Goal: Task Accomplishment & Management: Use online tool/utility

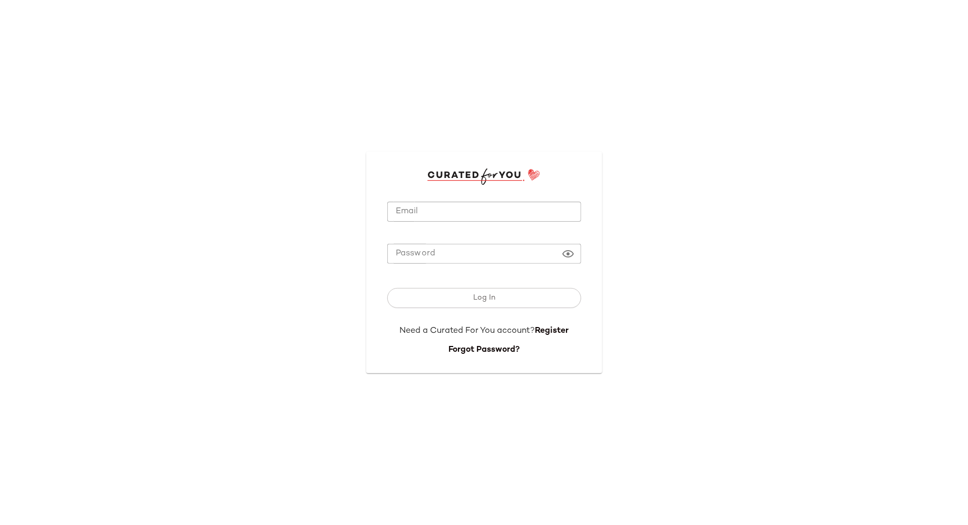
click at [460, 218] on input "Email" at bounding box center [484, 212] width 194 height 21
type input "**********"
click at [387, 288] on button "Log In" at bounding box center [484, 298] width 194 height 20
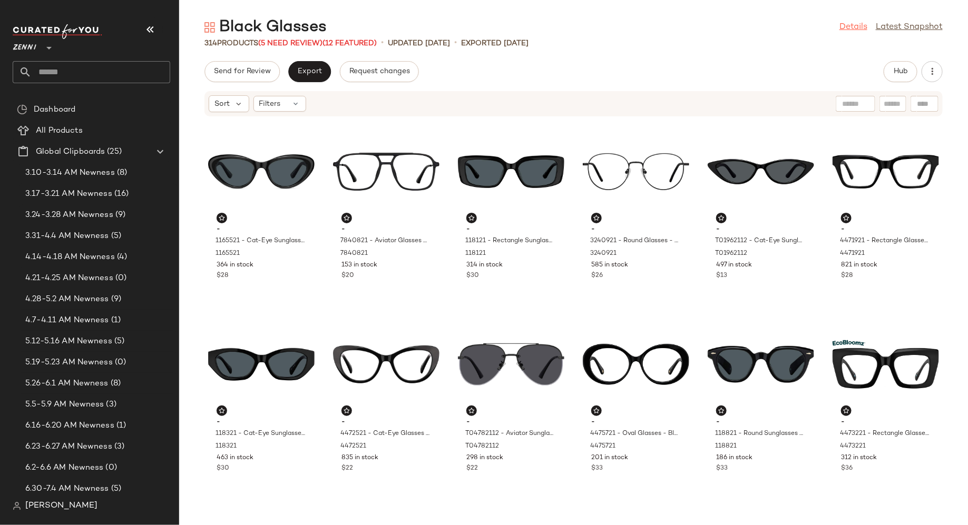
click at [849, 31] on link "Details" at bounding box center [853, 27] width 28 height 13
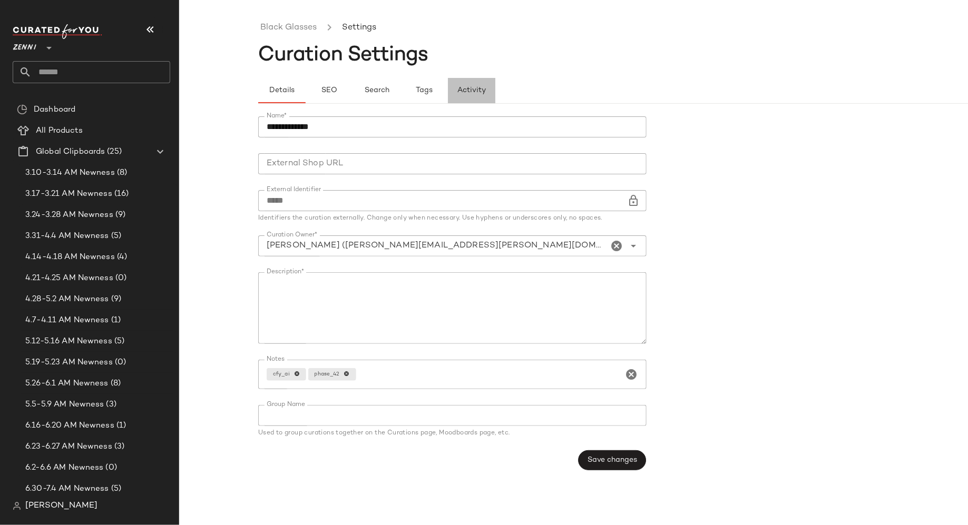
click at [473, 92] on span "Activity" at bounding box center [471, 90] width 29 height 8
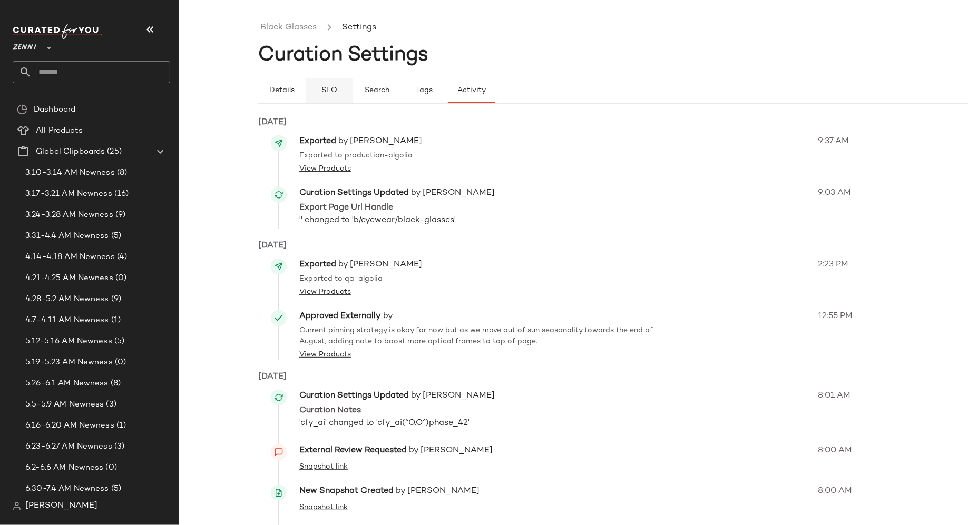
click at [328, 92] on span "SEO" at bounding box center [329, 90] width 16 height 8
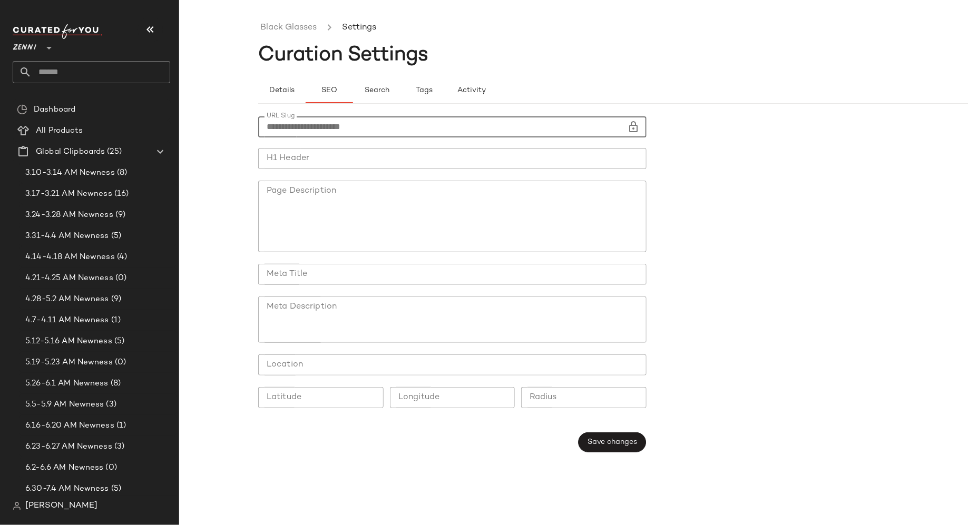
drag, startPoint x: 378, startPoint y: 128, endPoint x: 257, endPoint y: 128, distance: 121.2
click at [257, 128] on div "**********" at bounding box center [484, 271] width 968 height 508
click at [308, 34] on link "Black Glasses" at bounding box center [288, 28] width 56 height 14
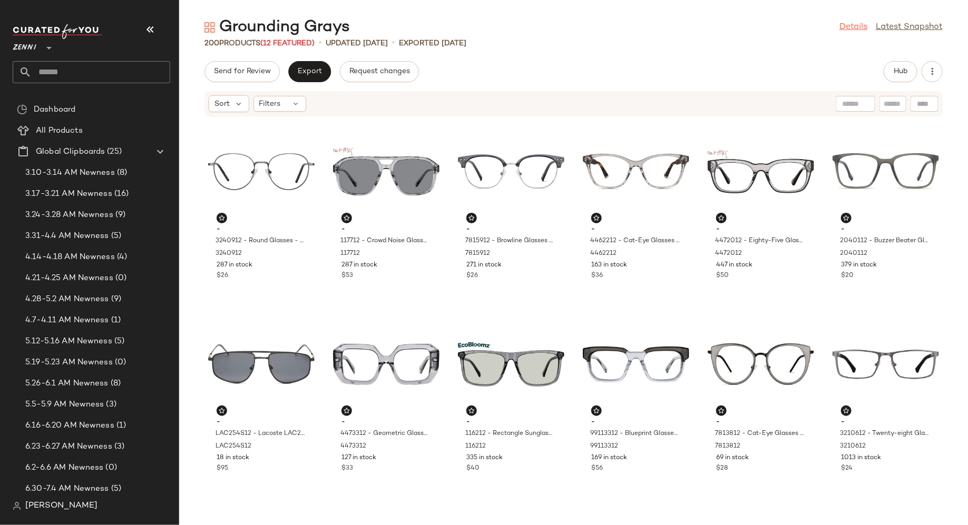
click at [846, 27] on link "Details" at bounding box center [853, 27] width 28 height 13
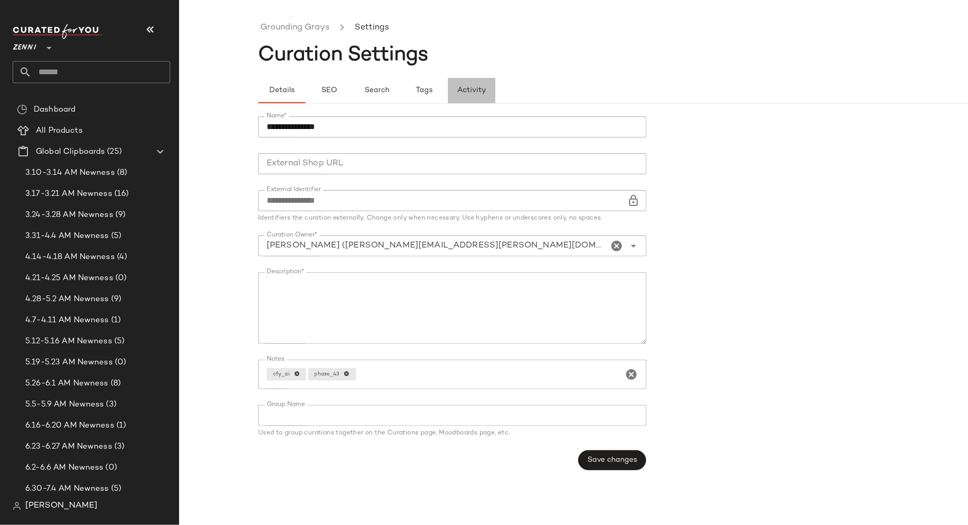
click at [476, 93] on span "Activity" at bounding box center [471, 90] width 29 height 8
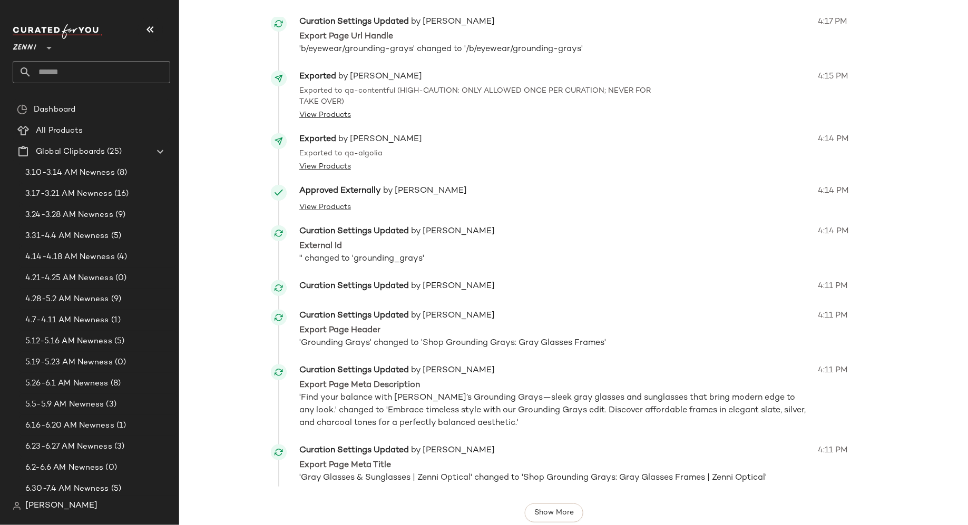
scroll to position [183, 0]
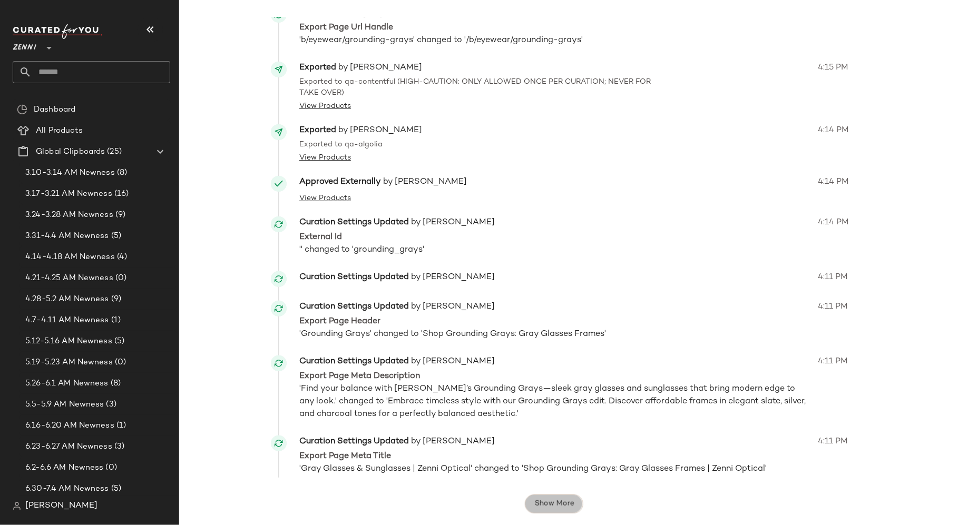
click at [545, 502] on span "Show More" at bounding box center [554, 504] width 40 height 8
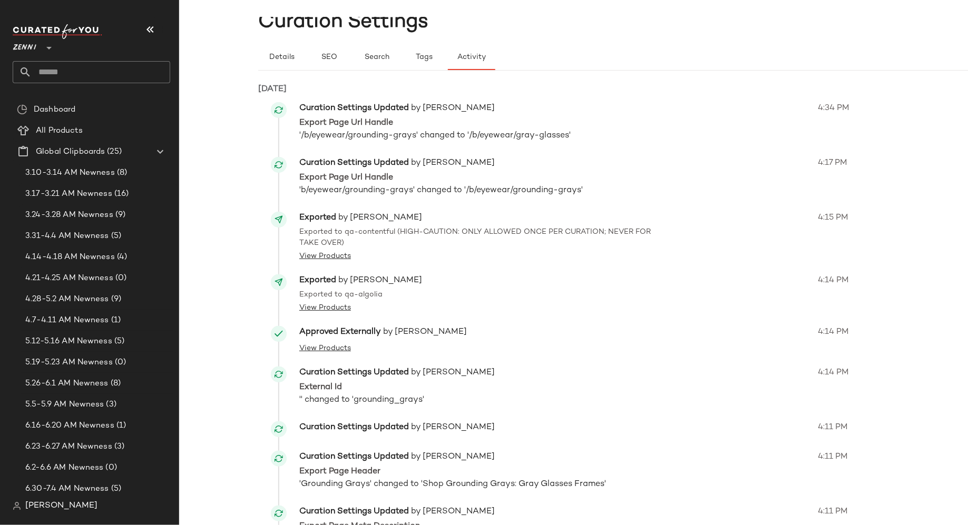
scroll to position [0, 0]
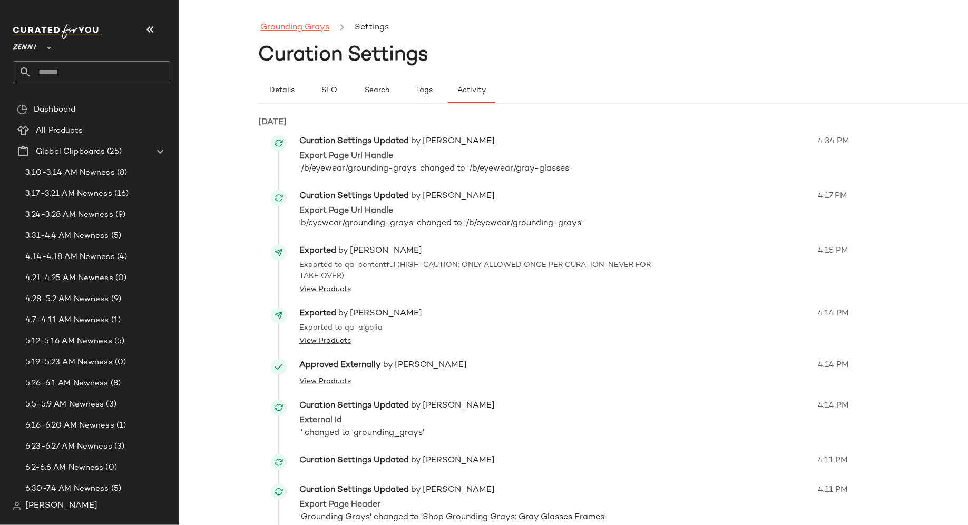
click at [319, 26] on link "Grounding Grays" at bounding box center [294, 28] width 69 height 14
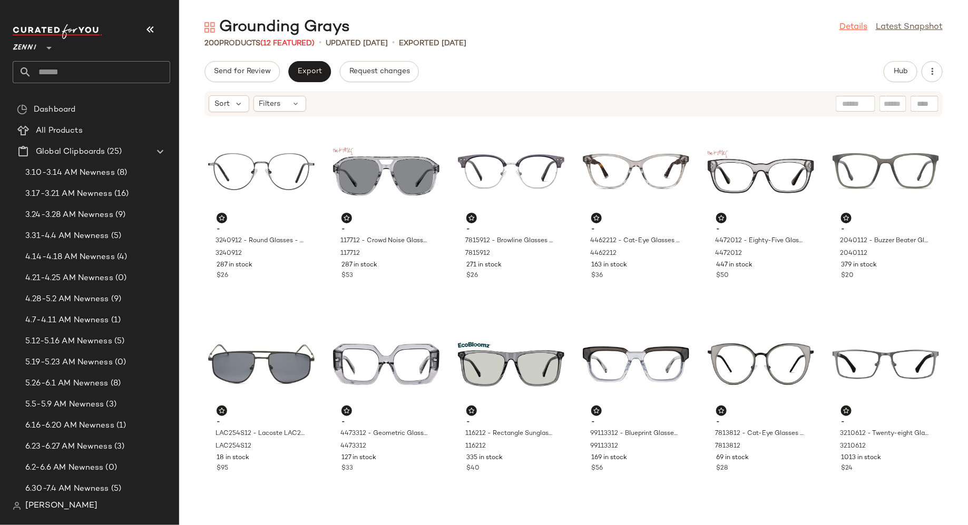
click at [845, 32] on link "Details" at bounding box center [853, 27] width 28 height 13
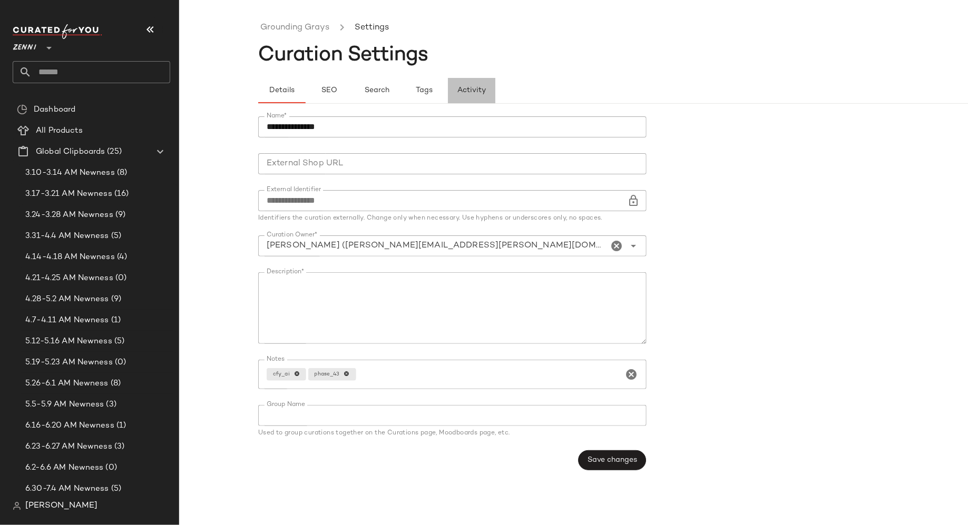
click at [476, 81] on button "Activity" at bounding box center [471, 90] width 47 height 25
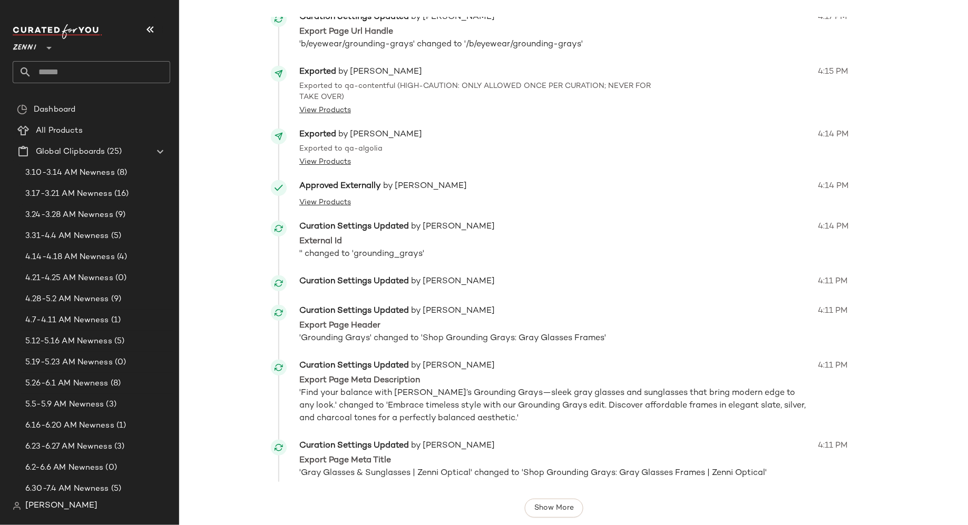
scroll to position [183, 0]
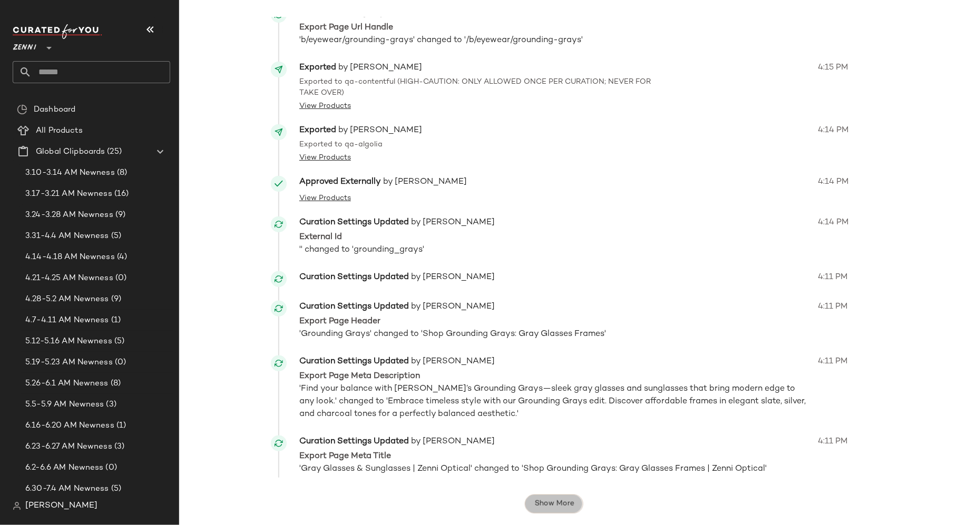
click at [562, 506] on span "Show More" at bounding box center [554, 504] width 40 height 8
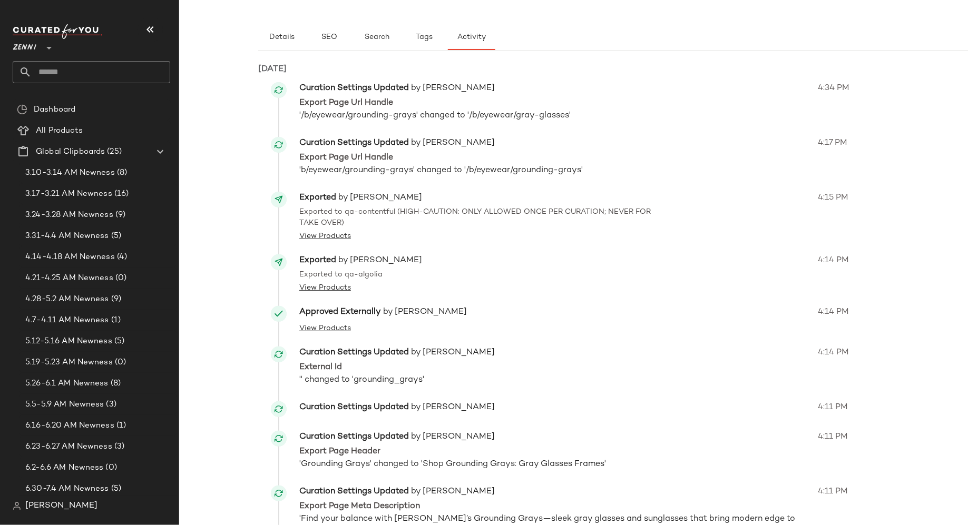
scroll to position [0, 0]
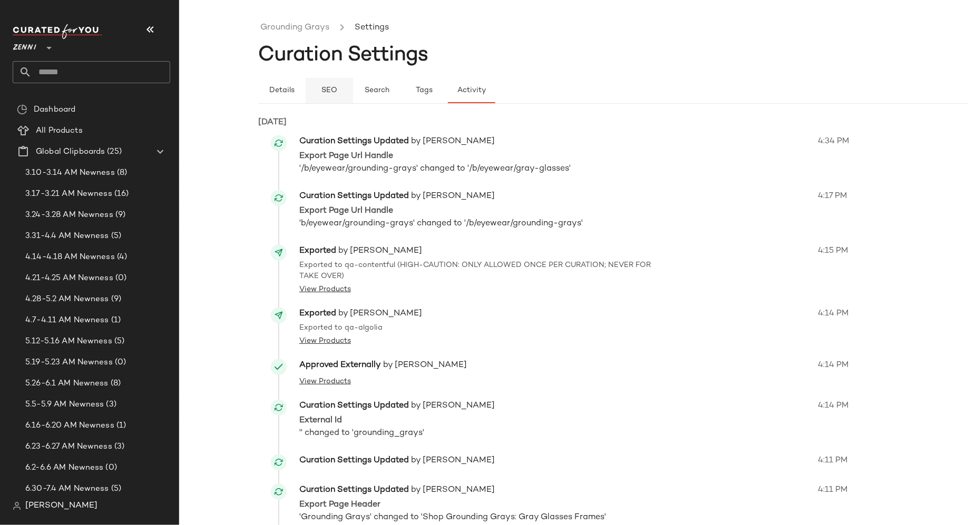
click at [334, 86] on span "SEO" at bounding box center [329, 90] width 16 height 8
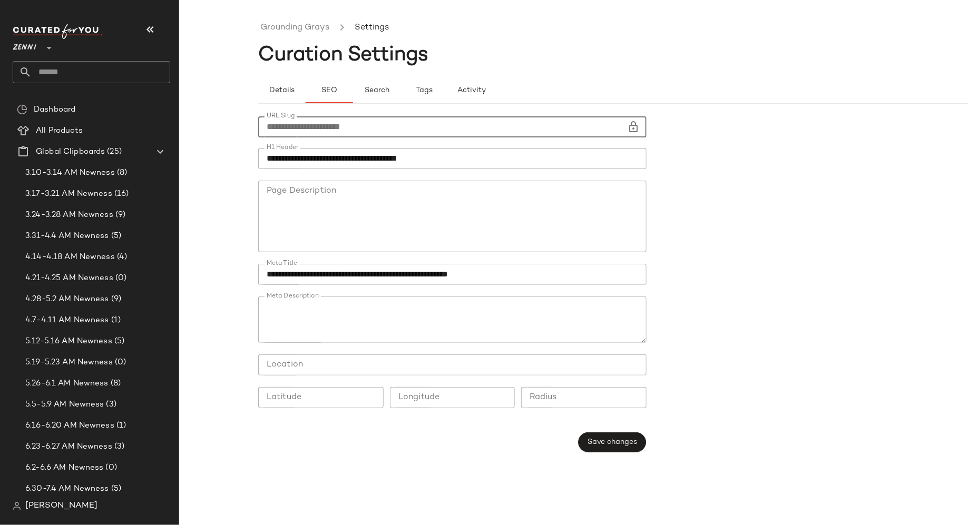
drag, startPoint x: 381, startPoint y: 126, endPoint x: 261, endPoint y: 123, distance: 120.2
click at [261, 123] on input "**********" at bounding box center [442, 126] width 369 height 21
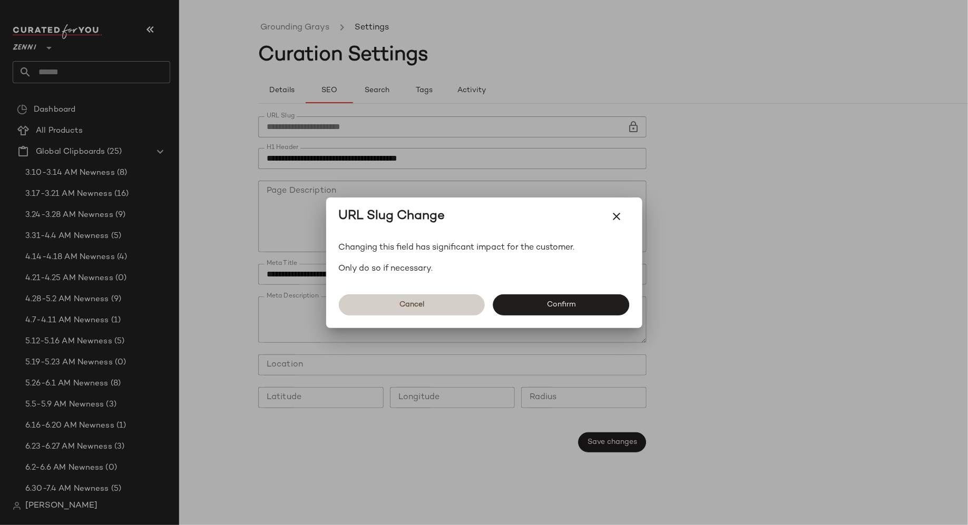
click at [414, 307] on span "Cancel" at bounding box center [411, 305] width 25 height 8
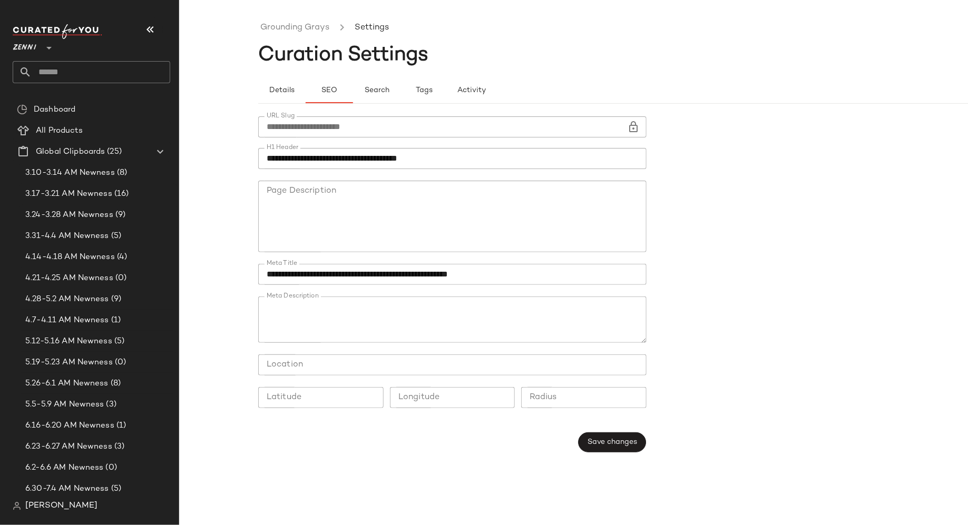
click at [403, 118] on input "**********" at bounding box center [442, 126] width 369 height 21
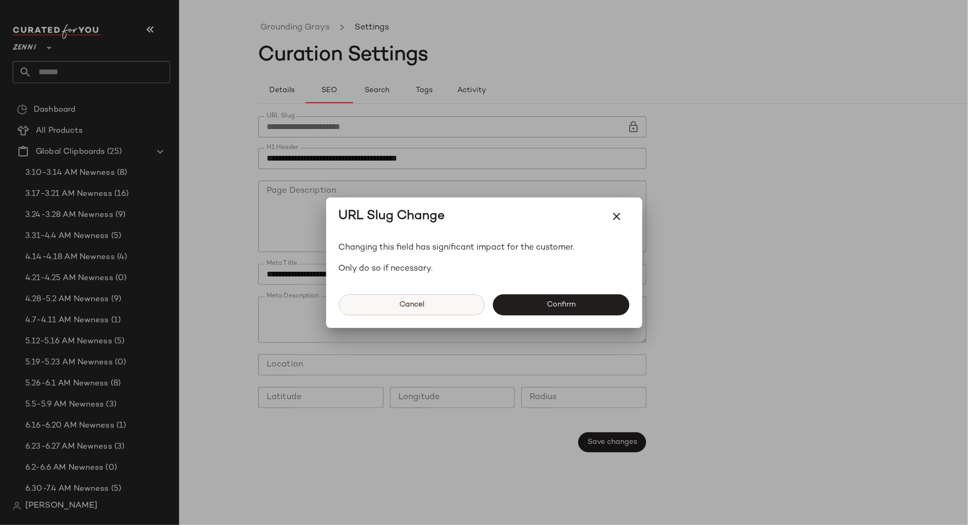
click at [419, 307] on span "Cancel" at bounding box center [411, 305] width 25 height 8
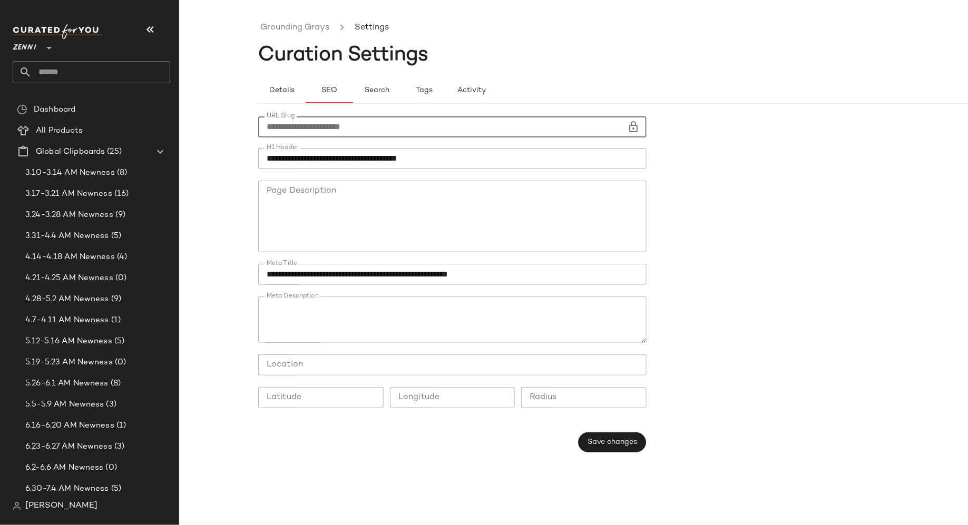
drag, startPoint x: 378, startPoint y: 126, endPoint x: 256, endPoint y: 126, distance: 121.7
click at [256, 126] on div "**********" at bounding box center [484, 271] width 968 height 508
click at [302, 28] on link "Grounding Grays" at bounding box center [294, 28] width 69 height 14
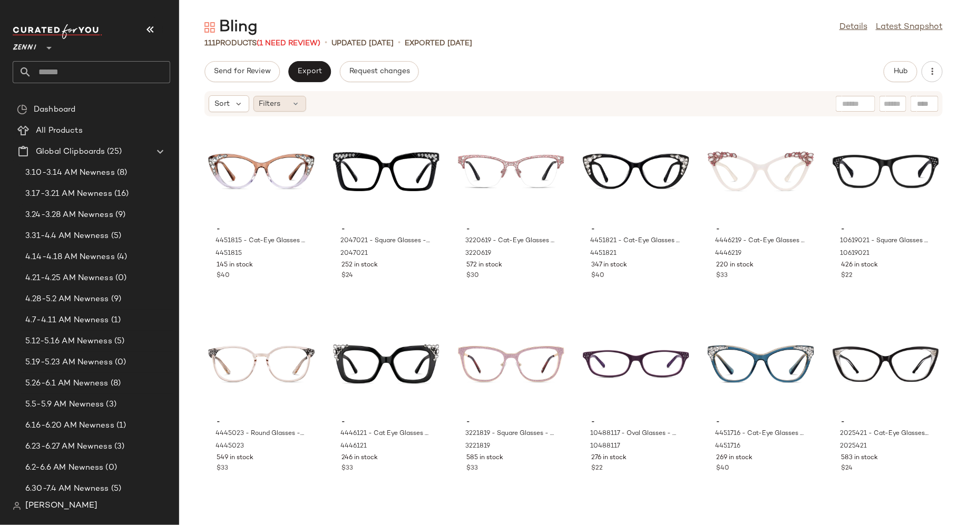
click at [294, 102] on icon at bounding box center [296, 104] width 8 height 8
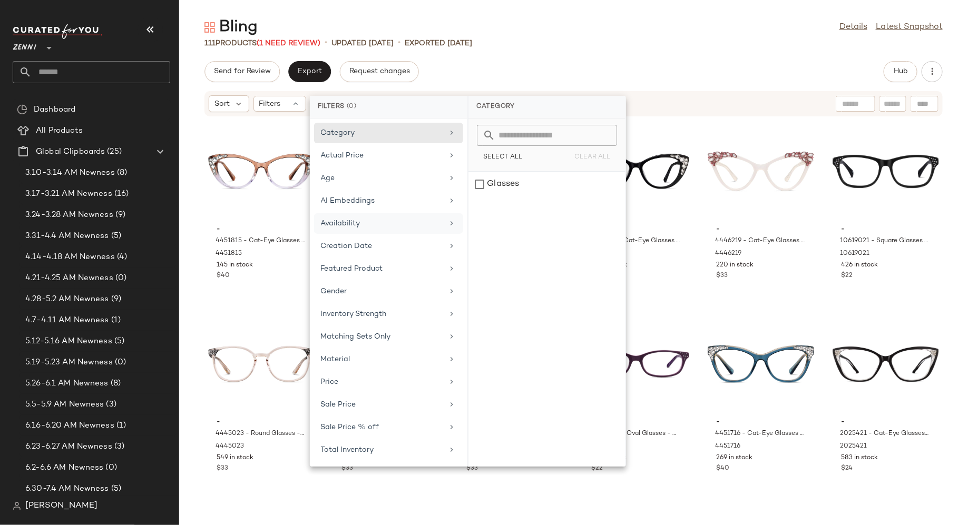
click at [333, 223] on div "Availability" at bounding box center [382, 223] width 123 height 11
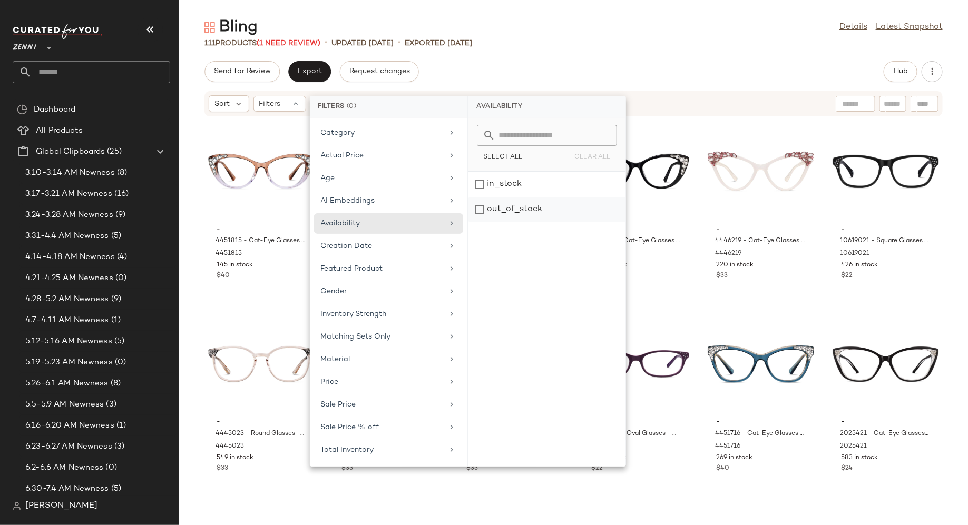
click at [481, 208] on div "out_of_stock" at bounding box center [546, 209] width 157 height 25
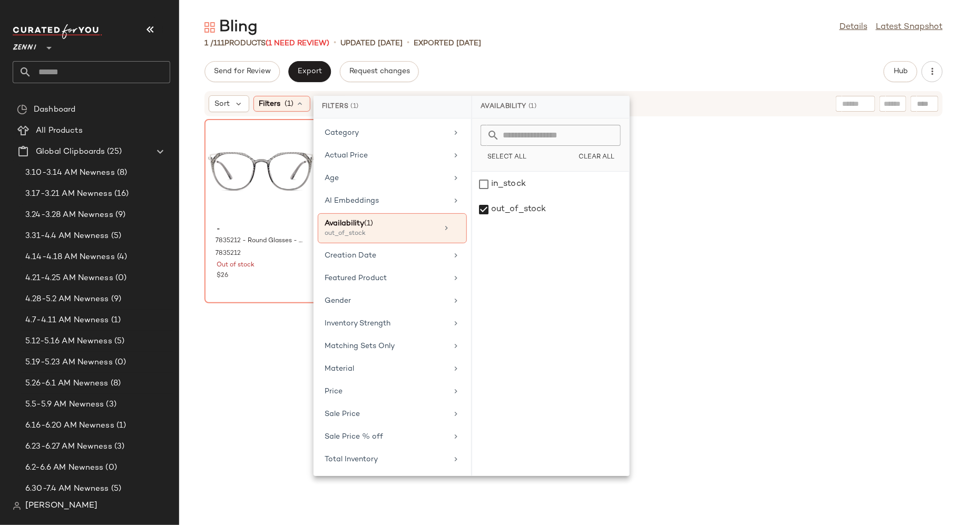
click at [206, 369] on div "- 7835212 - Round Glasses - Gray - Mixed 7835212 Out of stock $26" at bounding box center [261, 316] width 114 height 394
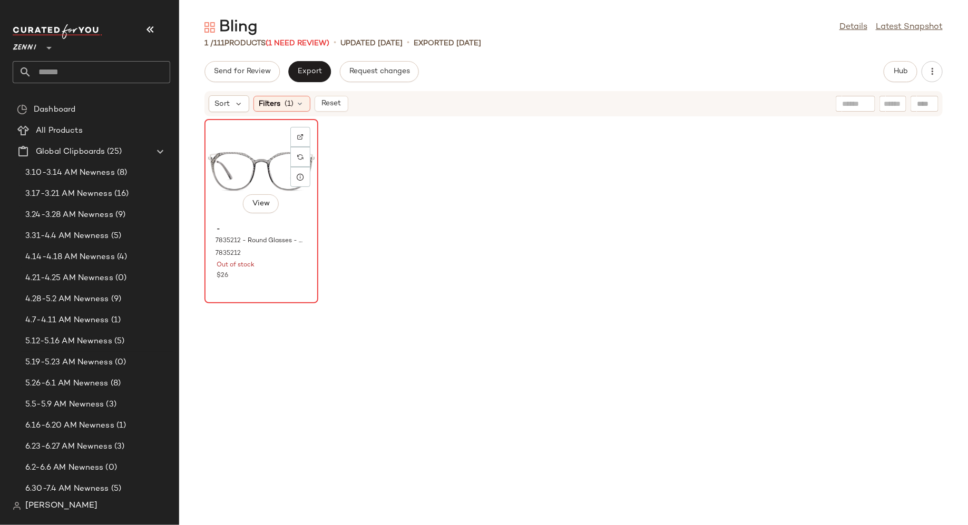
click at [247, 187] on div "View" at bounding box center [261, 172] width 106 height 98
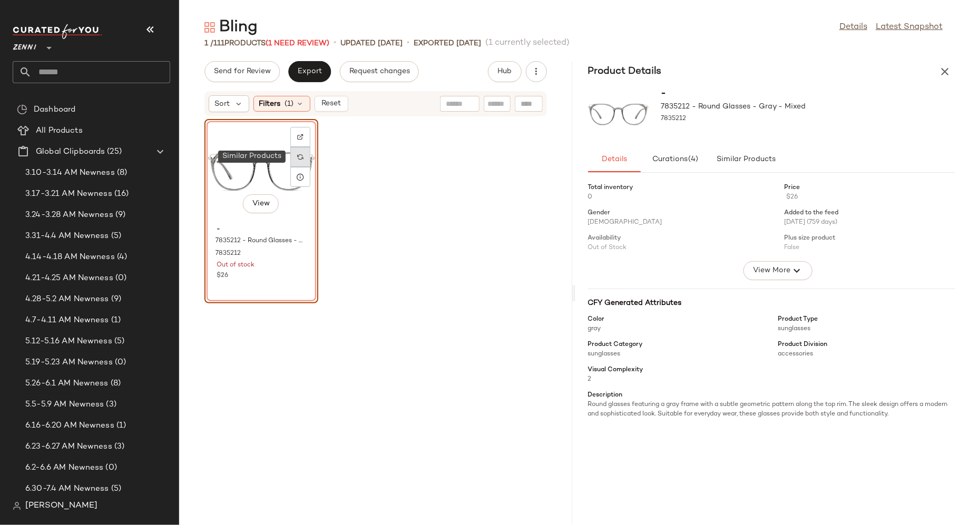
click at [302, 157] on img at bounding box center [300, 157] width 6 height 6
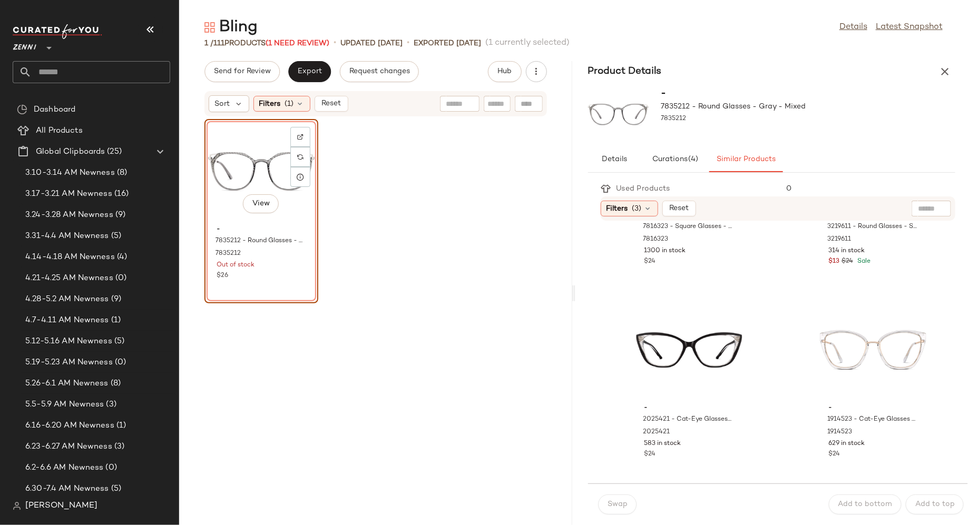
scroll to position [519, 0]
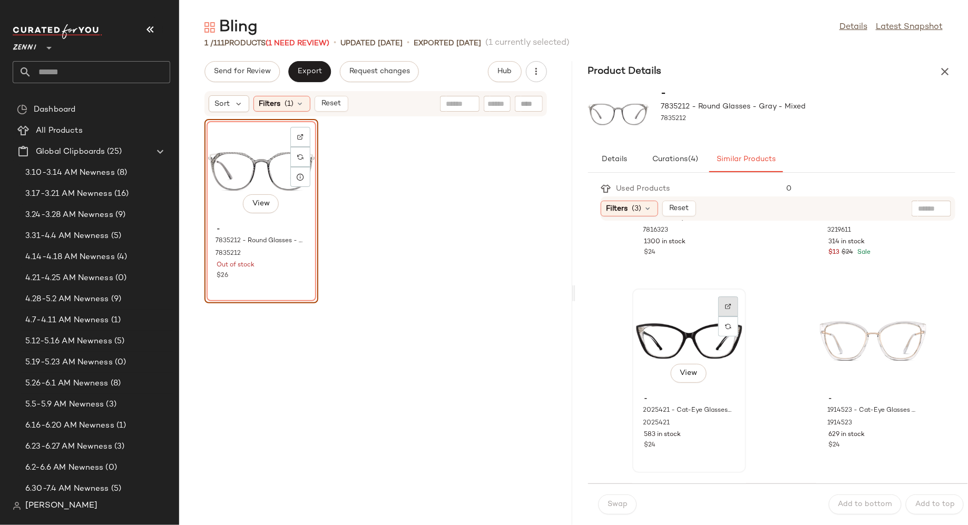
click at [730, 307] on img at bounding box center [728, 307] width 6 height 6
click at [685, 355] on div "View" at bounding box center [689, 341] width 106 height 98
click at [627, 501] on span "Swap" at bounding box center [618, 505] width 21 height 8
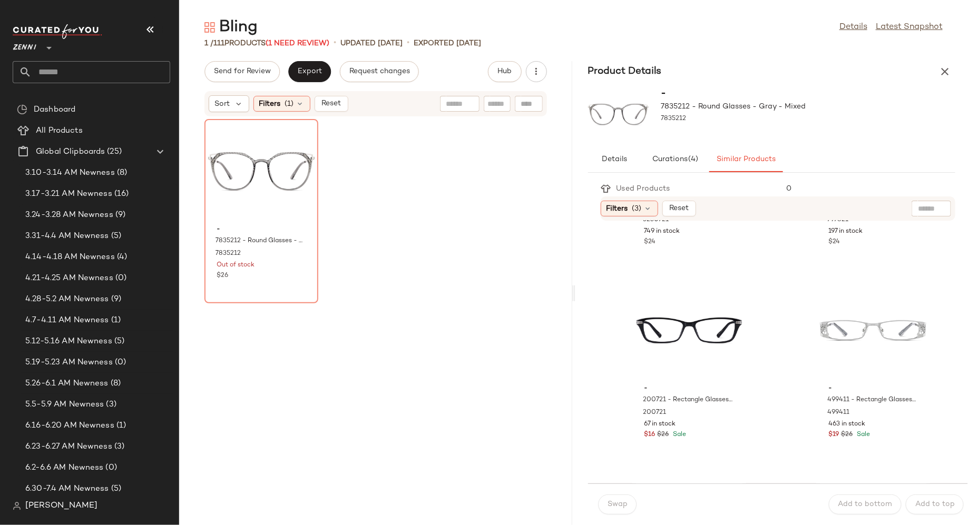
scroll to position [1942, 0]
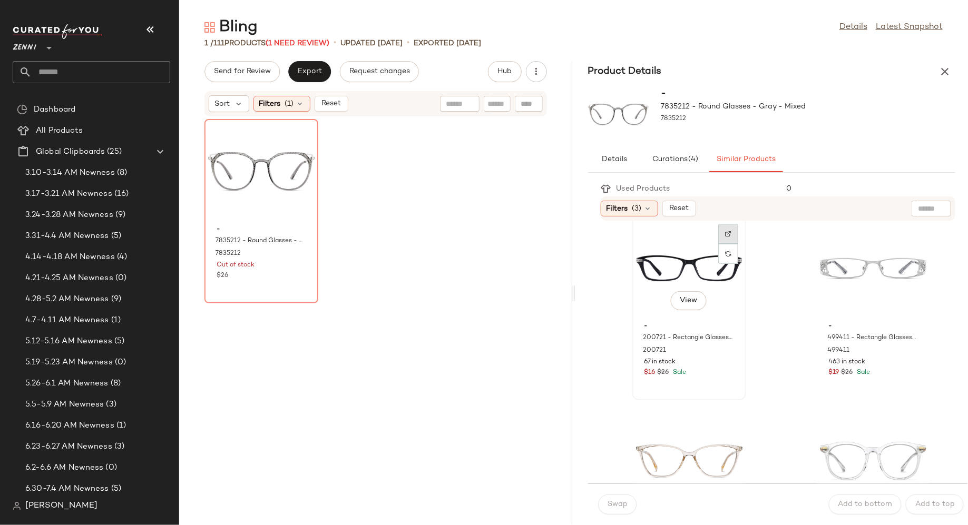
click at [730, 235] on img at bounding box center [728, 234] width 6 height 6
click at [669, 272] on div "View" at bounding box center [689, 269] width 106 height 98
click at [624, 503] on div "Swap" at bounding box center [618, 505] width 38 height 20
click at [277, 236] on div "7835212 - Round Glasses - Gray - Mixed" at bounding box center [260, 246] width 92 height 21
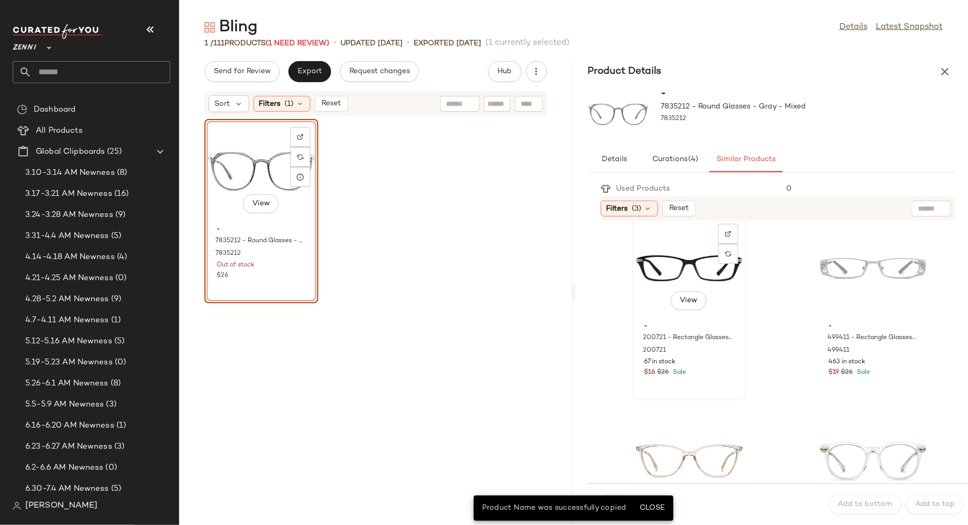
click at [681, 287] on div "View" at bounding box center [689, 269] width 106 height 98
click at [659, 510] on span "Close" at bounding box center [652, 508] width 26 height 8
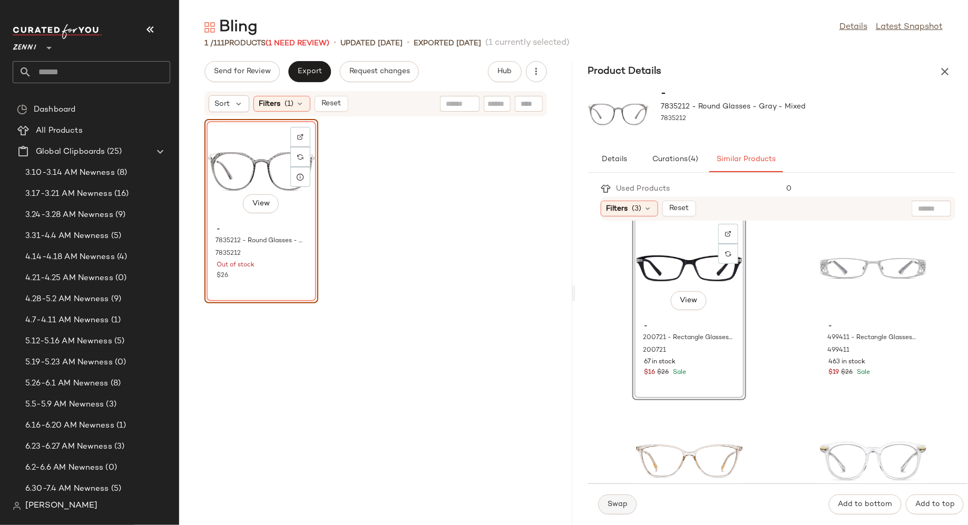
click at [617, 504] on span "Swap" at bounding box center [618, 505] width 21 height 8
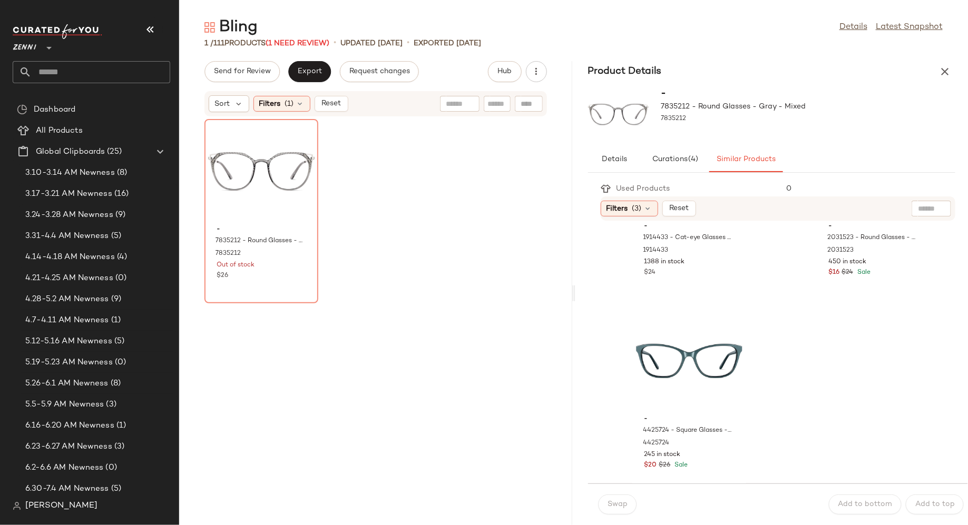
scroll to position [2243, 0]
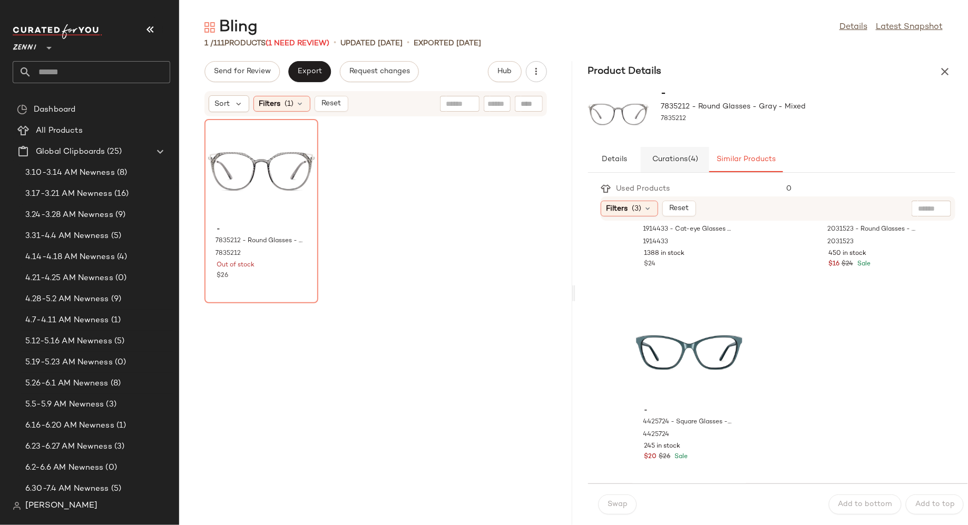
click at [675, 162] on span "Curations (4)" at bounding box center [674, 159] width 47 height 8
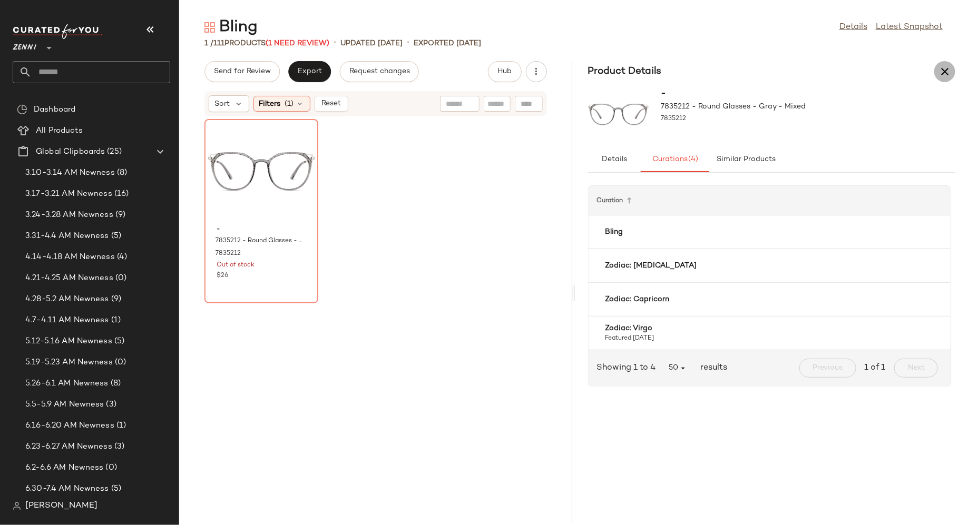
click at [947, 66] on icon "button" at bounding box center [944, 71] width 13 height 13
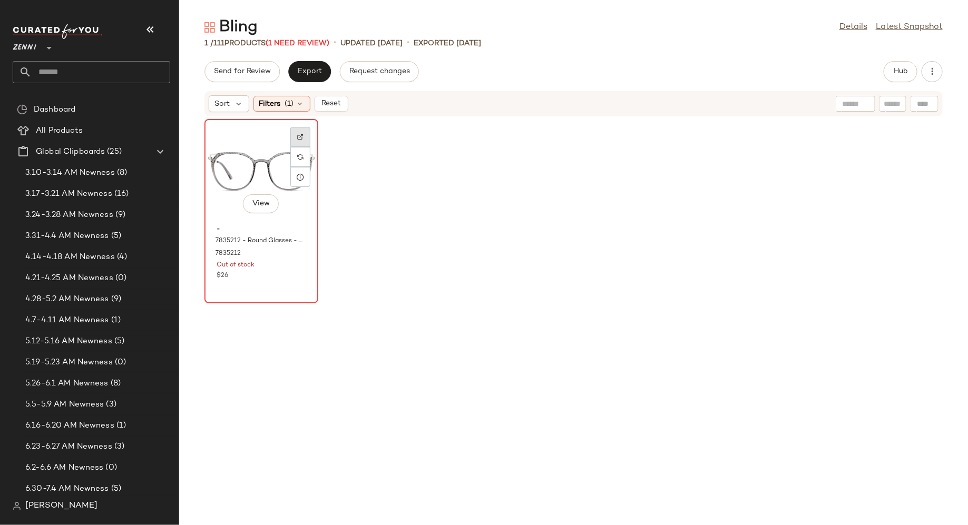
click at [299, 138] on img at bounding box center [300, 137] width 6 height 6
click at [302, 147] on div at bounding box center [300, 157] width 20 height 20
click at [240, 176] on div "View" at bounding box center [261, 172] width 106 height 98
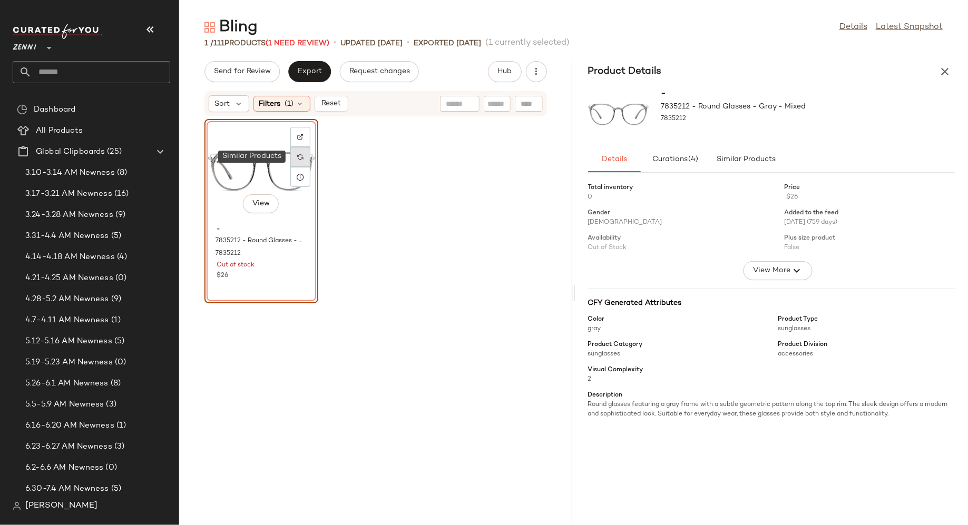
click at [303, 158] on img at bounding box center [300, 157] width 6 height 6
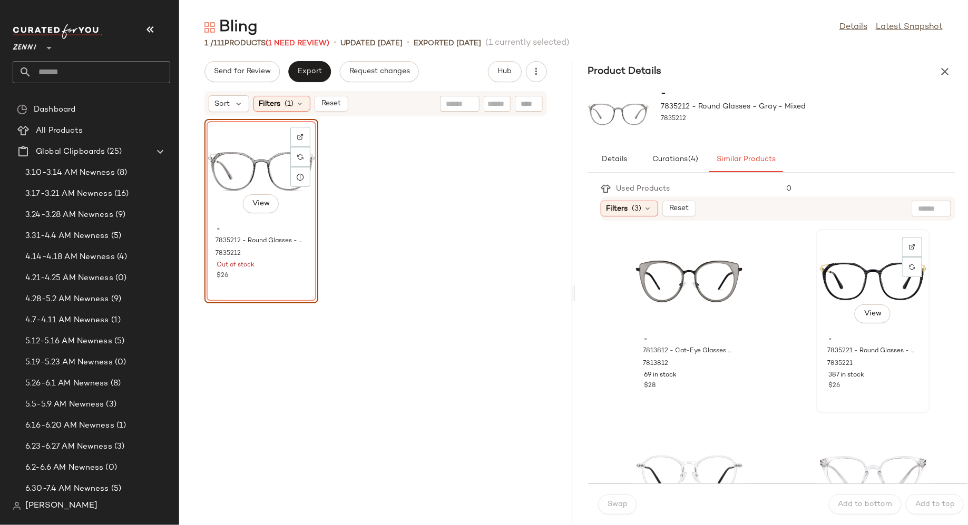
click at [827, 293] on div "View" at bounding box center [873, 282] width 106 height 98
click at [623, 498] on button "Swap" at bounding box center [618, 505] width 38 height 20
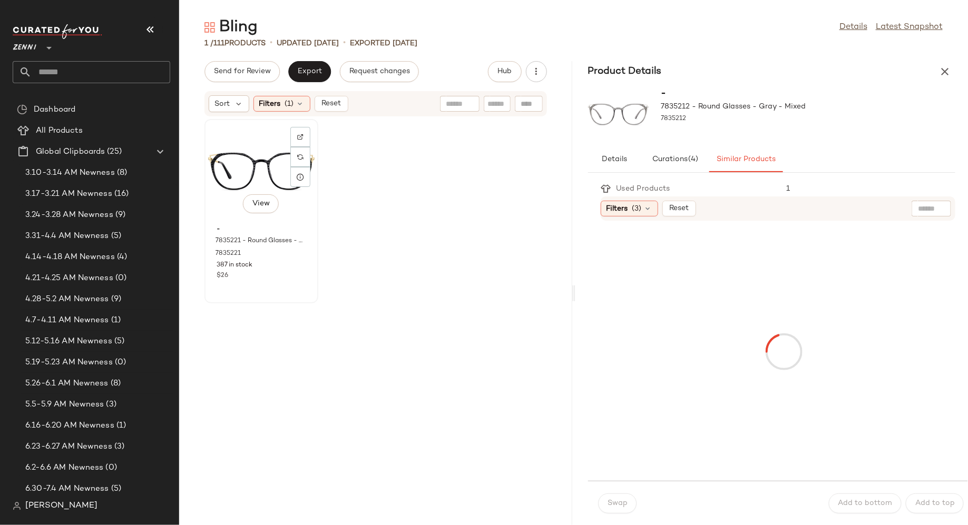
click at [247, 165] on div "View" at bounding box center [261, 172] width 106 height 98
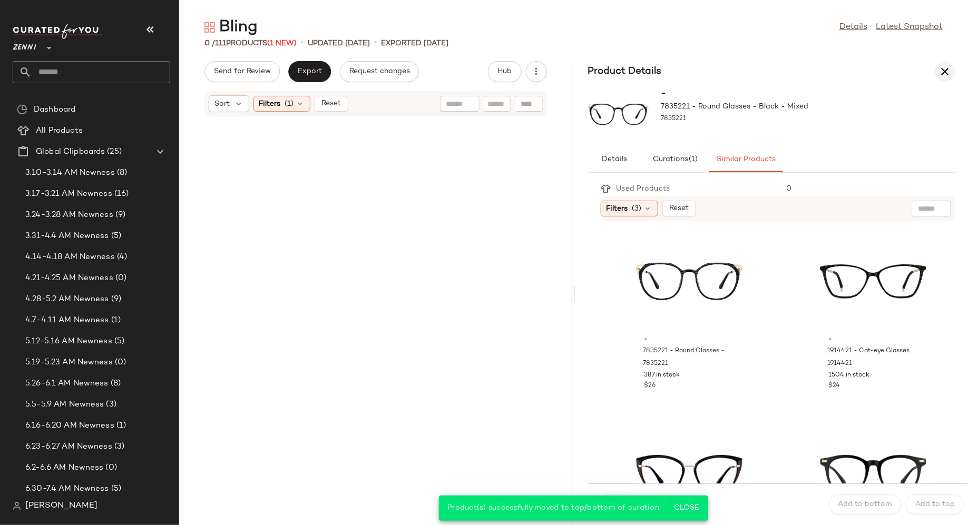
click at [946, 70] on icon "button" at bounding box center [944, 71] width 13 height 13
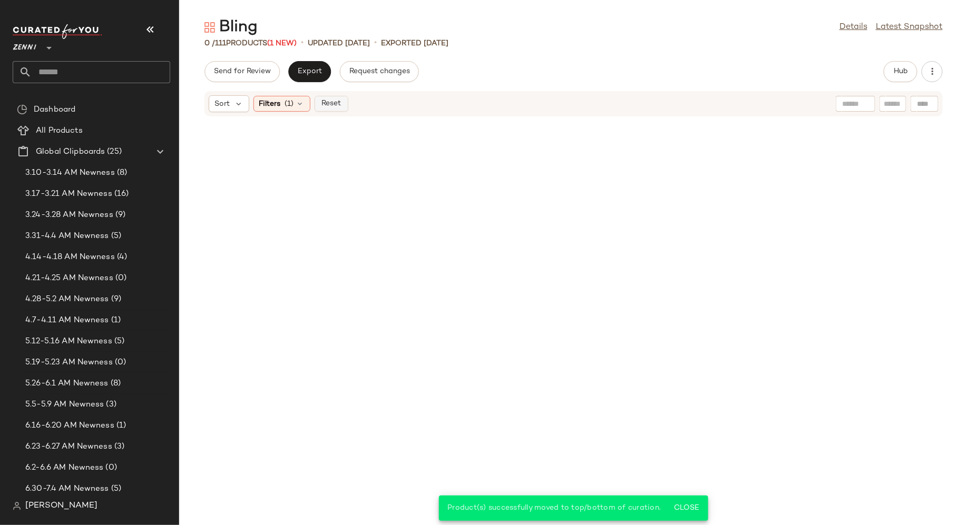
click at [337, 104] on span "Reset" at bounding box center [331, 104] width 20 height 8
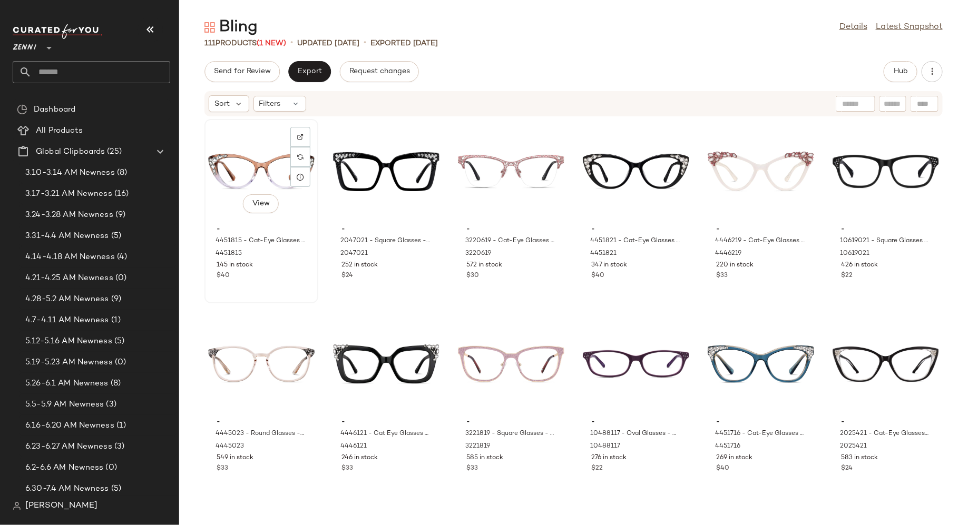
click at [290, 276] on div "$40" at bounding box center [262, 275] width 90 height 9
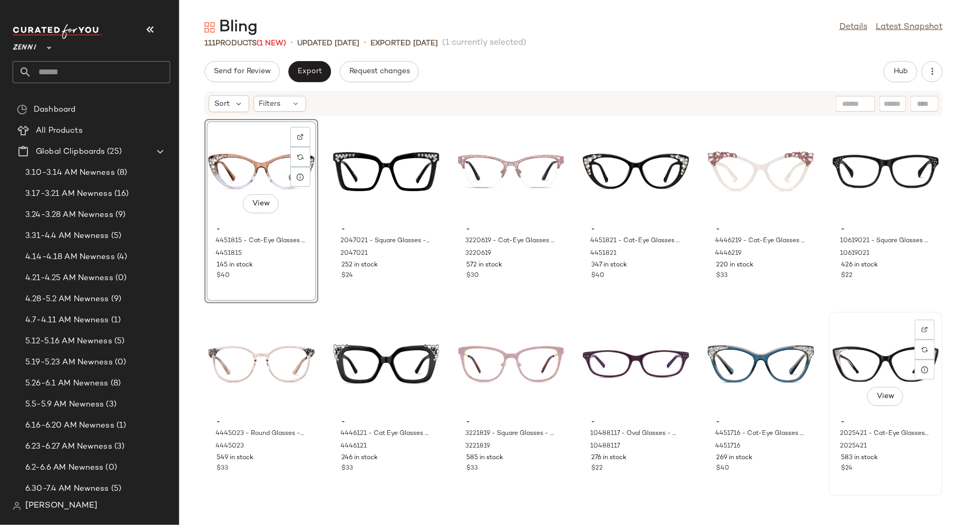
click at [877, 482] on div "View - 2025421 - Cat-Eye Glasses - Black - Plastic 2025421 583 in stock $24" at bounding box center [886, 404] width 112 height 182
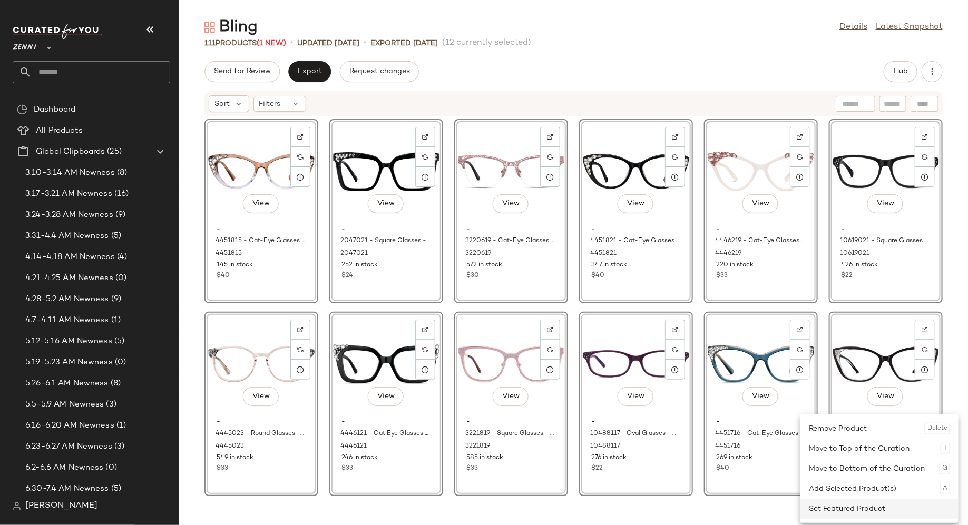
click at [865, 503] on div "Set Featured Product" at bounding box center [879, 509] width 141 height 20
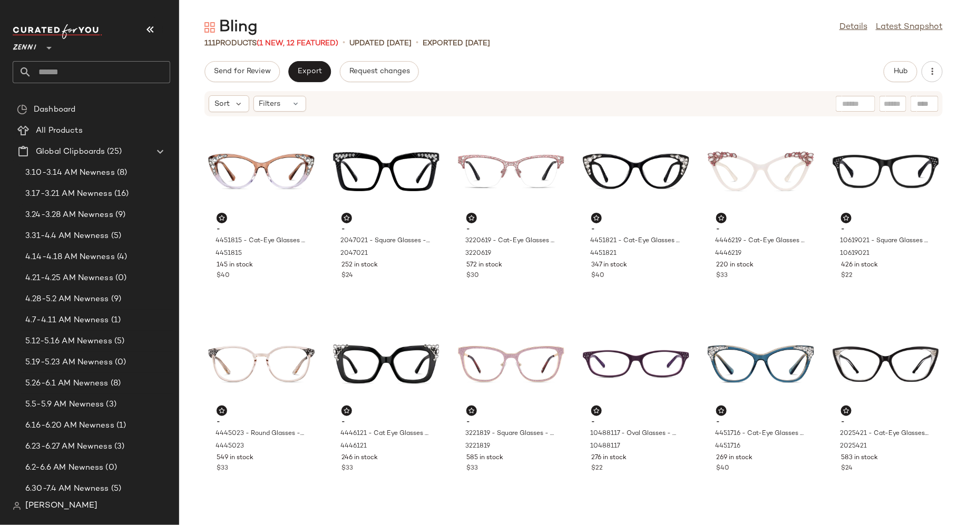
click at [321, 408] on div "- 4451815 - Cat-Eye Glasses - Brown Topaz - [MEDICAL_DATA] 4451815 145 in stock…" at bounding box center [573, 315] width 789 height 396
click at [305, 64] on button "Export" at bounding box center [309, 71] width 43 height 21
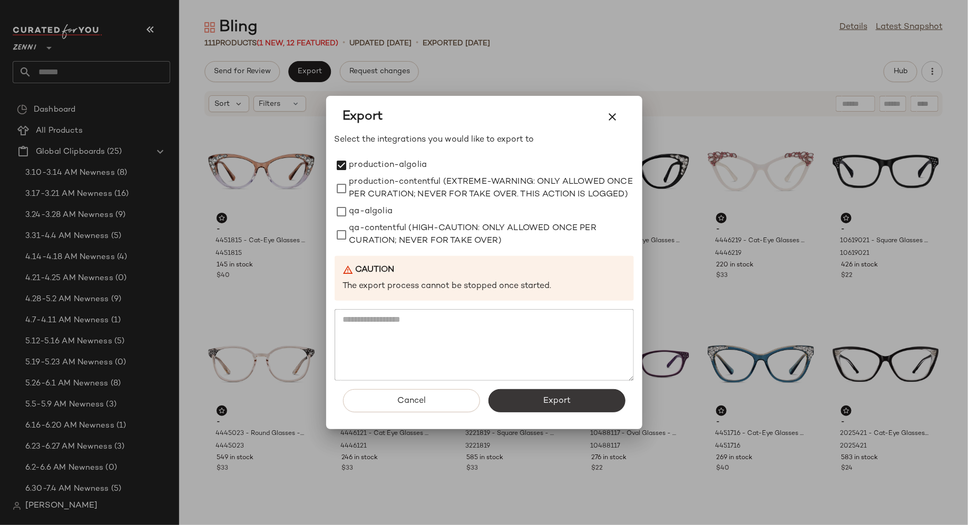
click at [573, 404] on button "Export" at bounding box center [556, 400] width 137 height 23
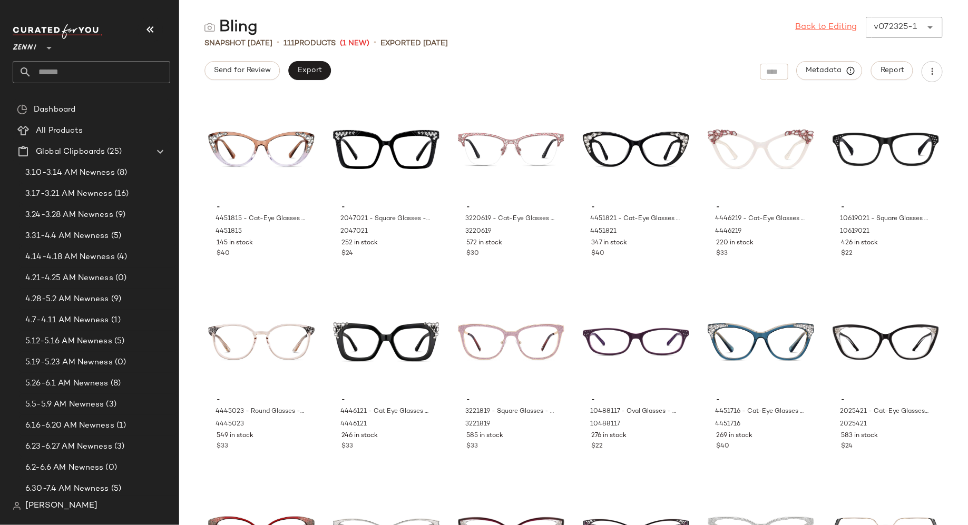
click at [830, 27] on link "Back to Editing" at bounding box center [827, 27] width 62 height 13
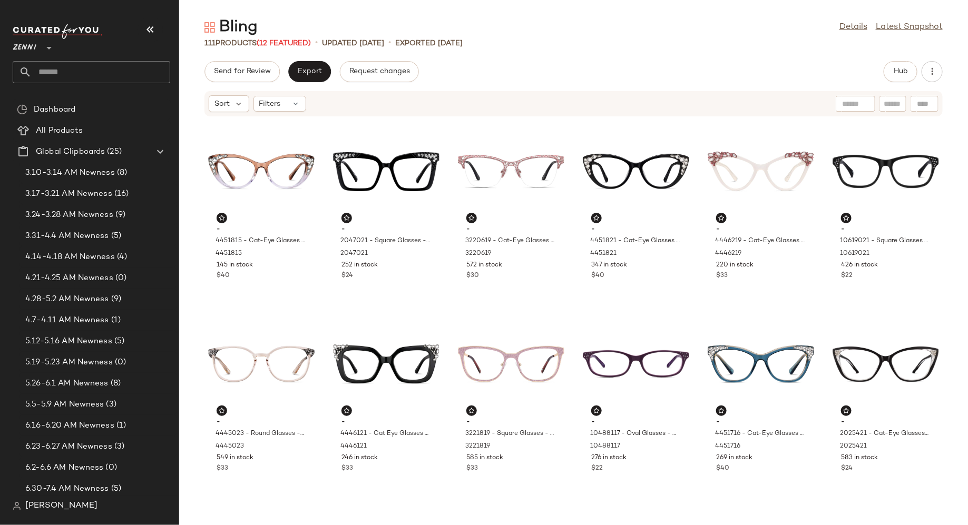
click at [87, 67] on input "text" at bounding box center [101, 72] width 139 height 22
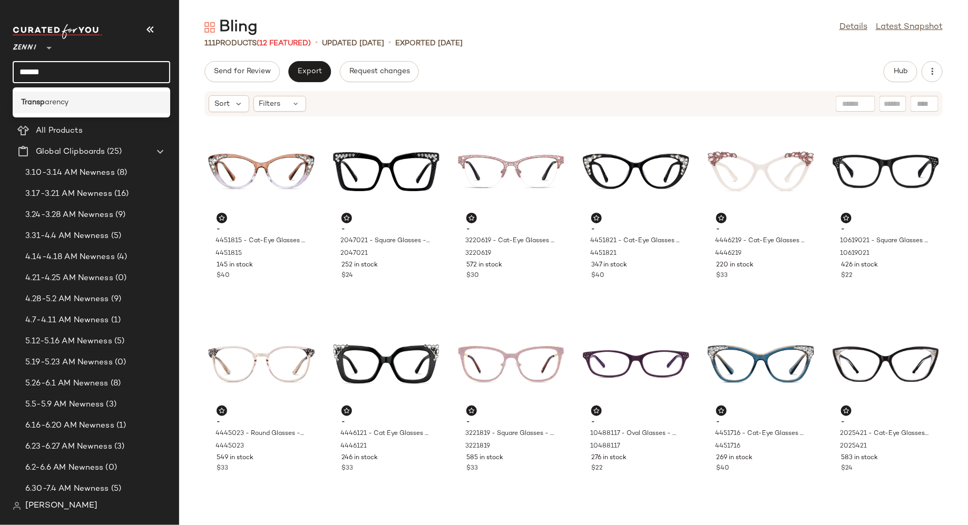
type input "******"
click at [63, 96] on div "Transp arency" at bounding box center [92, 103] width 158 height 22
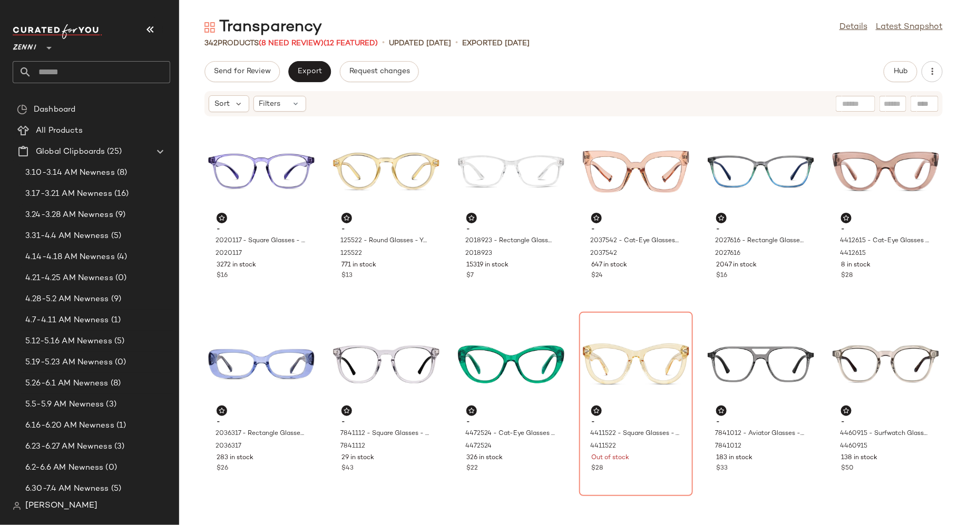
click at [715, 43] on div "342 Products (8 Need Review) (12 Featured) • updated [DATE] • Exported [DATE]" at bounding box center [573, 43] width 789 height 11
